Goal: Register for event/course

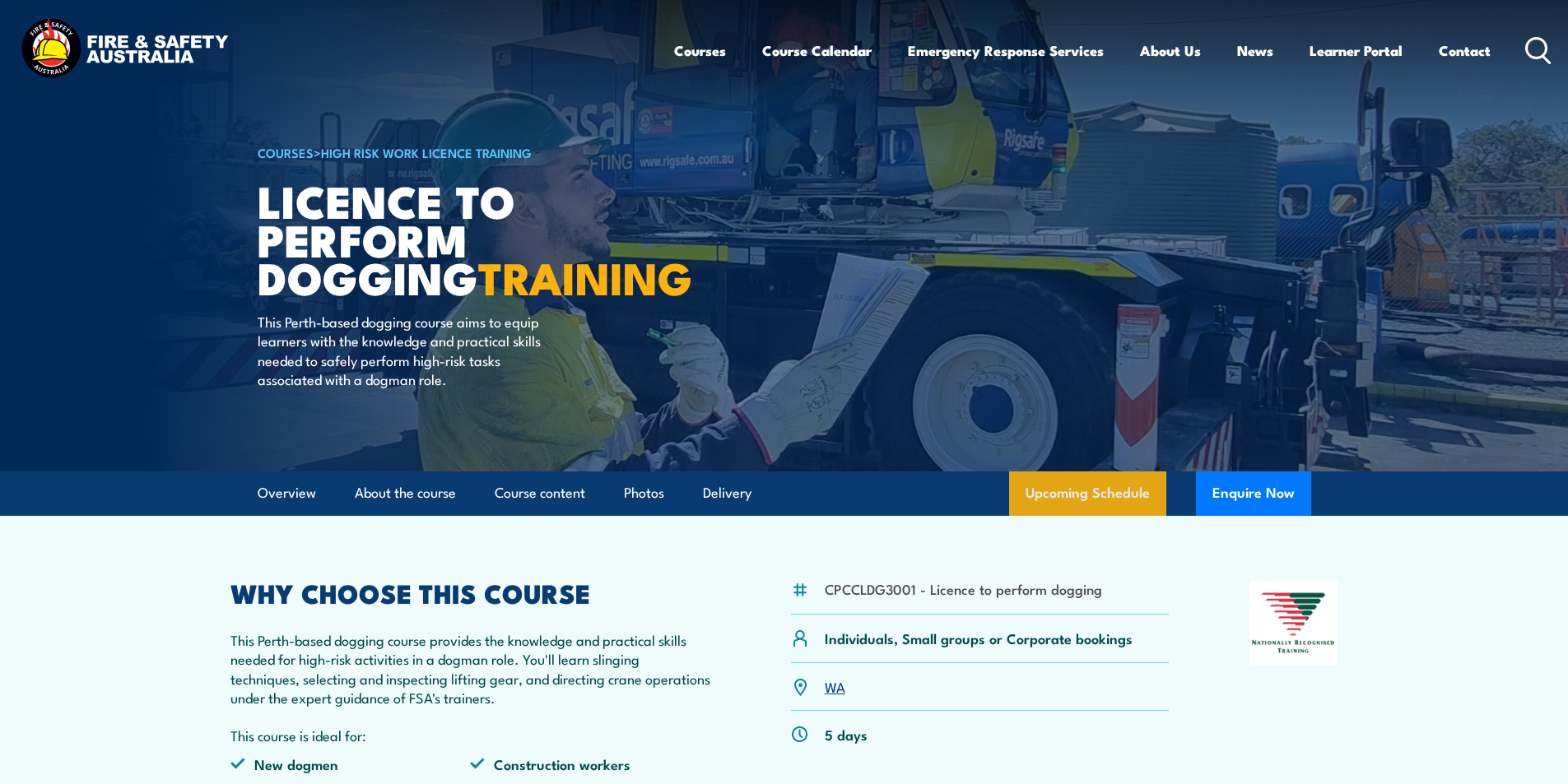
click at [1118, 511] on link "Upcoming Schedule" at bounding box center [1087, 494] width 157 height 44
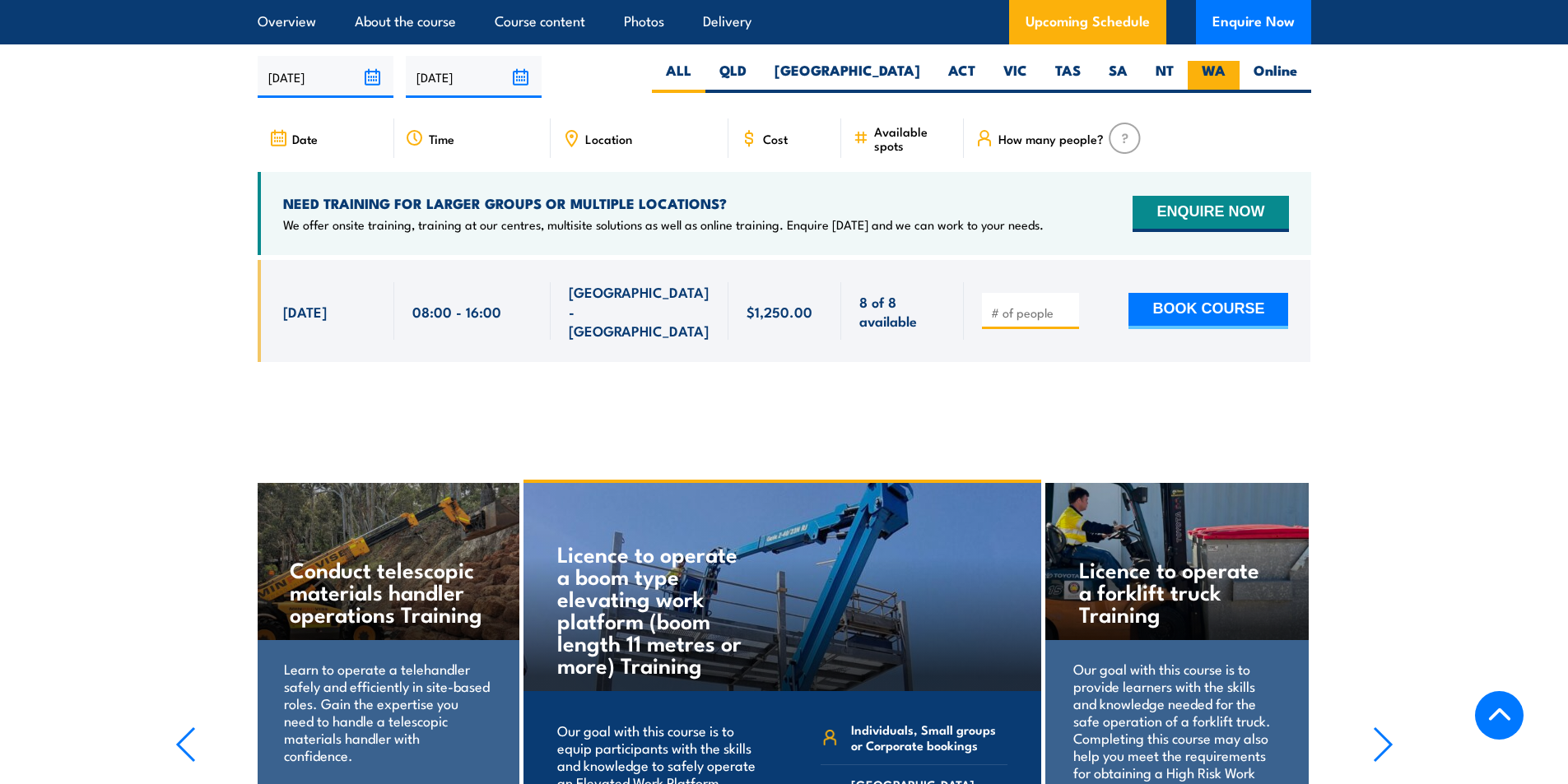
click at [1212, 67] on label "WA" at bounding box center [1214, 76] width 52 height 32
click at [1226, 67] on input "WA" at bounding box center [1231, 66] width 10 height 10
radio input "true"
